Goal: Information Seeking & Learning: Learn about a topic

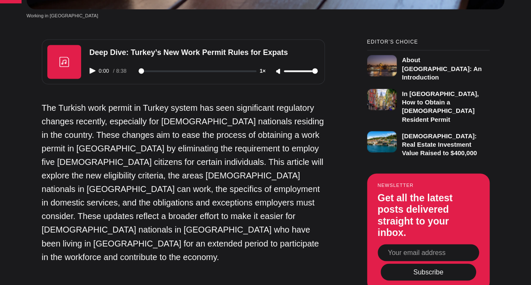
scroll to position [556, 0]
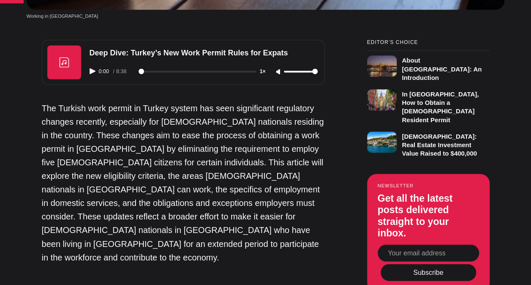
click at [234, 153] on p "The Turkish work permit in Turkey system has seen significant regulatory change…" at bounding box center [183, 182] width 283 height 162
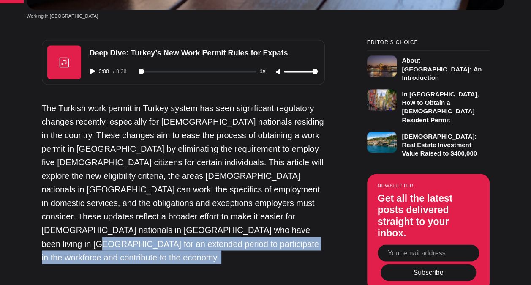
drag, startPoint x: 234, startPoint y: 153, endPoint x: 221, endPoint y: 198, distance: 47.0
click at [221, 198] on p "The Turkish work permit in Turkey system has seen significant regulatory change…" at bounding box center [183, 182] width 283 height 162
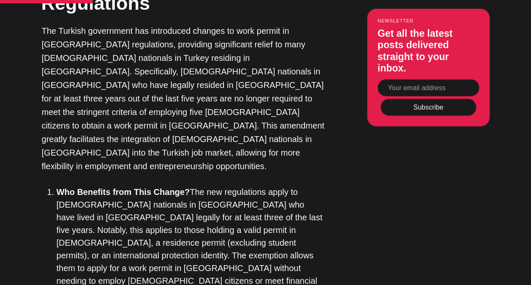
scroll to position [942, 0]
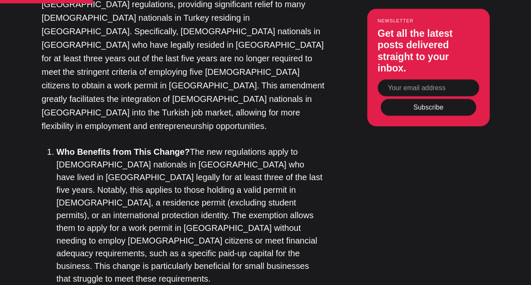
click at [231, 145] on li "Who Benefits from This Change? The new regulations apply to [DEMOGRAPHIC_DATA] …" at bounding box center [191, 214] width 268 height 139
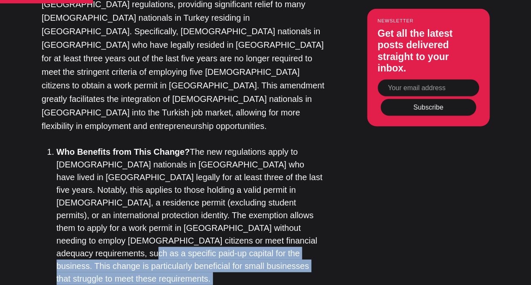
drag, startPoint x: 231, startPoint y: 130, endPoint x: 317, endPoint y: 167, distance: 93.3
click at [317, 167] on ol "Who Benefits from This Change? The new regulations apply to [DEMOGRAPHIC_DATA] …" at bounding box center [186, 261] width 277 height 232
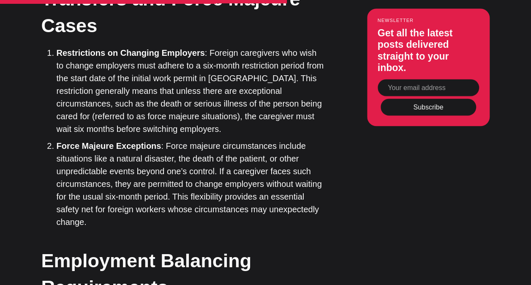
scroll to position [2026, 0]
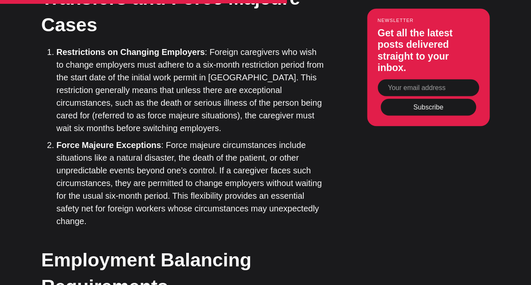
click at [325, 164] on div "Editor’s Choice About [GEOGRAPHIC_DATA]: An Introduction In [GEOGRAPHIC_DATA], …" at bounding box center [265, 198] width 501 height 3258
drag, startPoint x: 325, startPoint y: 164, endPoint x: 323, endPoint y: 216, distance: 52.4
click at [323, 216] on div "Editor’s Choice About [GEOGRAPHIC_DATA]: An Introduction In [GEOGRAPHIC_DATA], …" at bounding box center [265, 198] width 501 height 3258
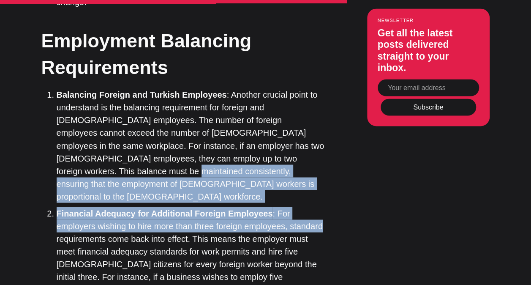
scroll to position [2400, 0]
